Goal: Entertainment & Leisure: Consume media (video, audio)

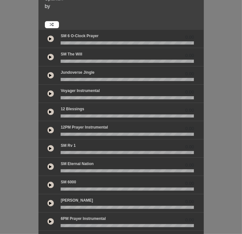
scroll to position [41, 0]
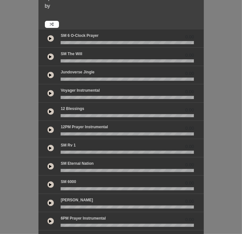
click at [47, 127] on button at bounding box center [50, 130] width 6 height 6
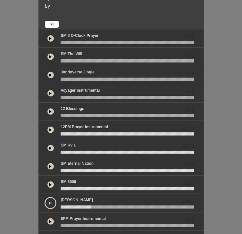
click at [50, 202] on icon at bounding box center [51, 203] width 2 height 3
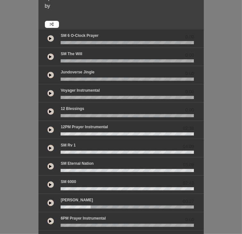
click at [49, 202] on icon at bounding box center [50, 203] width 3 height 3
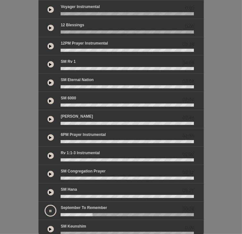
scroll to position [117, 0]
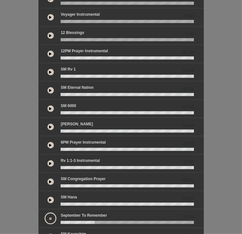
click at [47, 51] on button at bounding box center [50, 54] width 6 height 6
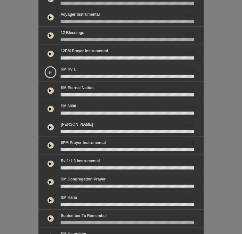
click at [50, 71] on icon at bounding box center [51, 72] width 2 height 3
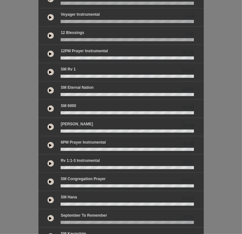
click at [49, 71] on icon at bounding box center [50, 72] width 3 height 3
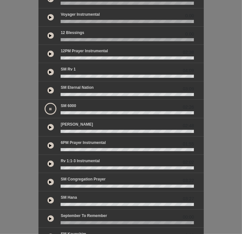
click at [49, 71] on icon at bounding box center [50, 72] width 3 height 3
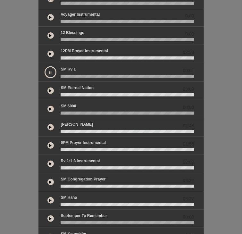
click at [45, 66] on button at bounding box center [51, 72] width 12 height 12
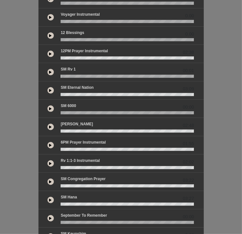
click at [47, 69] on button at bounding box center [50, 72] width 6 height 6
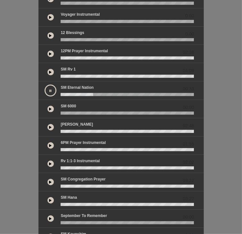
scroll to position [135, 0]
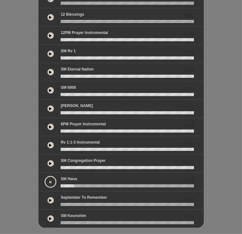
click at [50, 181] on icon at bounding box center [51, 182] width 2 height 3
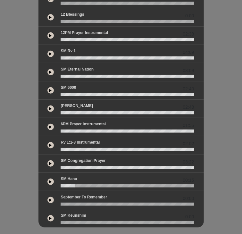
click at [49, 180] on icon at bounding box center [50, 181] width 3 height 3
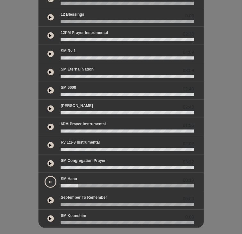
click at [49, 34] on icon at bounding box center [50, 35] width 3 height 3
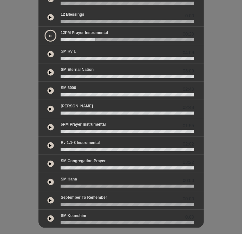
click at [45, 30] on button at bounding box center [51, 36] width 12 height 12
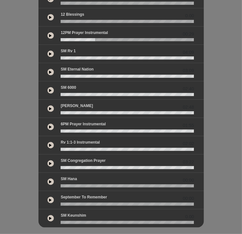
click at [47, 32] on button at bounding box center [50, 35] width 6 height 6
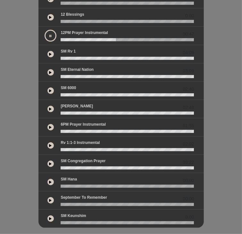
click at [101, 220] on div "Spanish by 0.00" at bounding box center [121, 54] width 242 height 379
click at [50, 34] on icon at bounding box center [51, 35] width 2 height 3
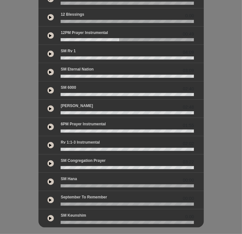
click at [49, 180] on icon at bounding box center [50, 181] width 3 height 3
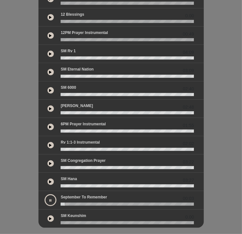
click at [47, 216] on button at bounding box center [50, 219] width 6 height 6
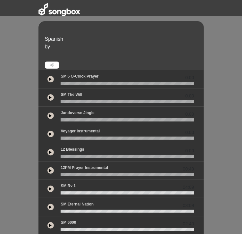
scroll to position [0, 0]
click at [47, 76] on button at bounding box center [50, 79] width 6 height 6
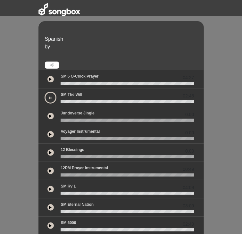
click at [39, 125] on div "0.00" at bounding box center [122, 134] width 166 height 18
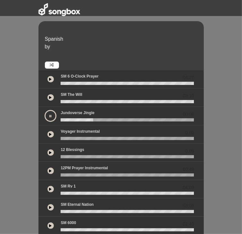
click at [47, 131] on button at bounding box center [50, 134] width 6 height 6
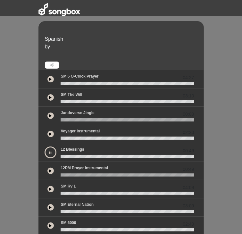
click at [45, 147] on button at bounding box center [51, 153] width 12 height 12
